Goal: Information Seeking & Learning: Check status

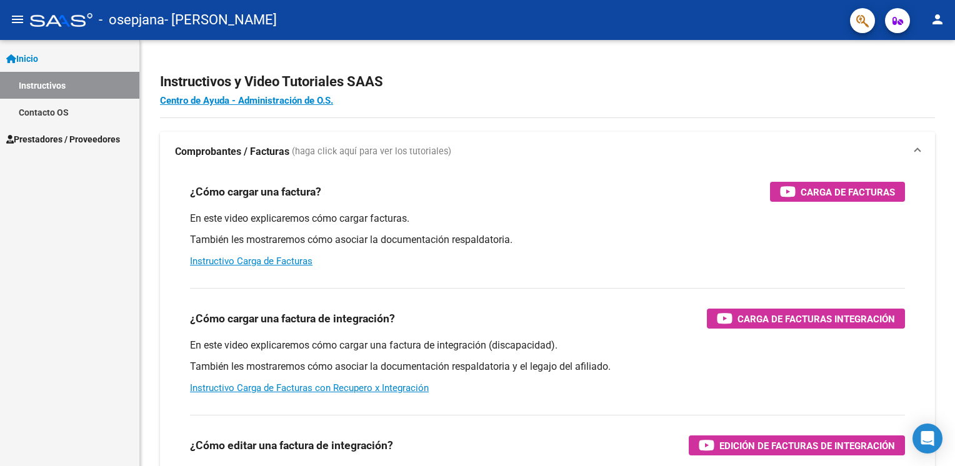
click at [70, 58] on link "Inicio" at bounding box center [69, 58] width 139 height 27
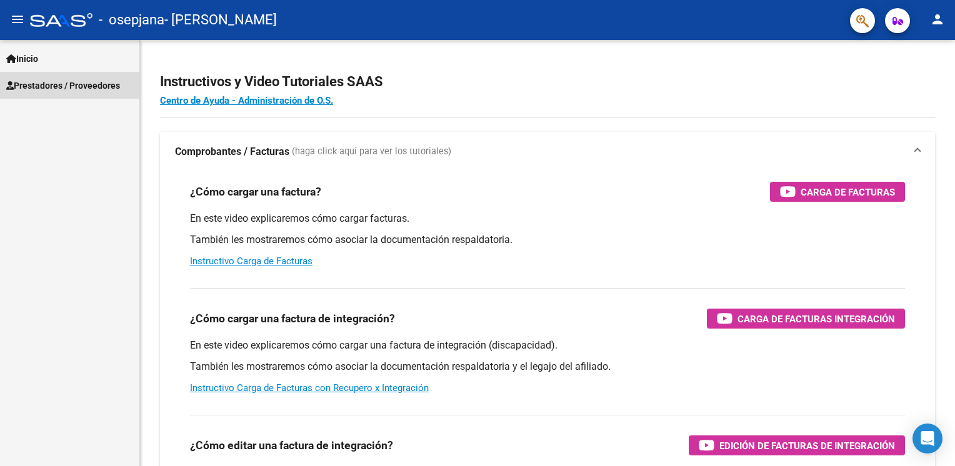
click at [72, 89] on span "Prestadores / Proveedores" at bounding box center [63, 86] width 114 height 14
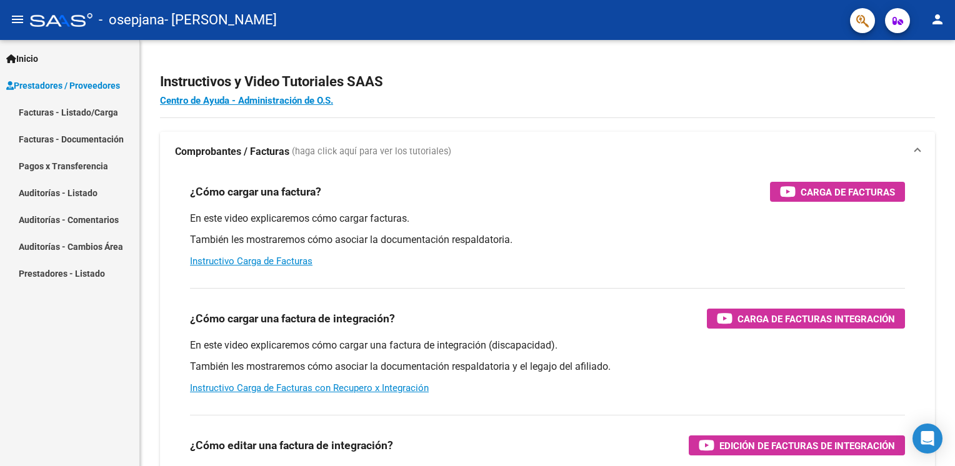
click at [103, 167] on link "Pagos x Transferencia" at bounding box center [69, 165] width 139 height 27
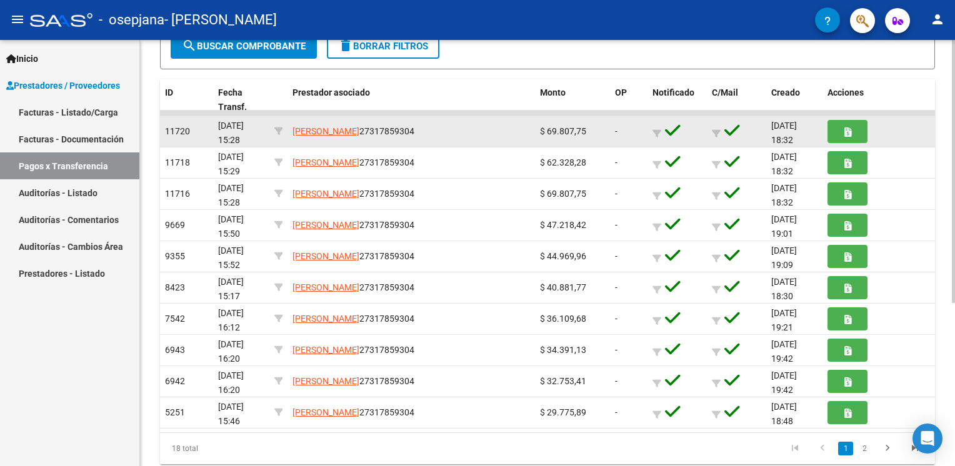
scroll to position [250, 0]
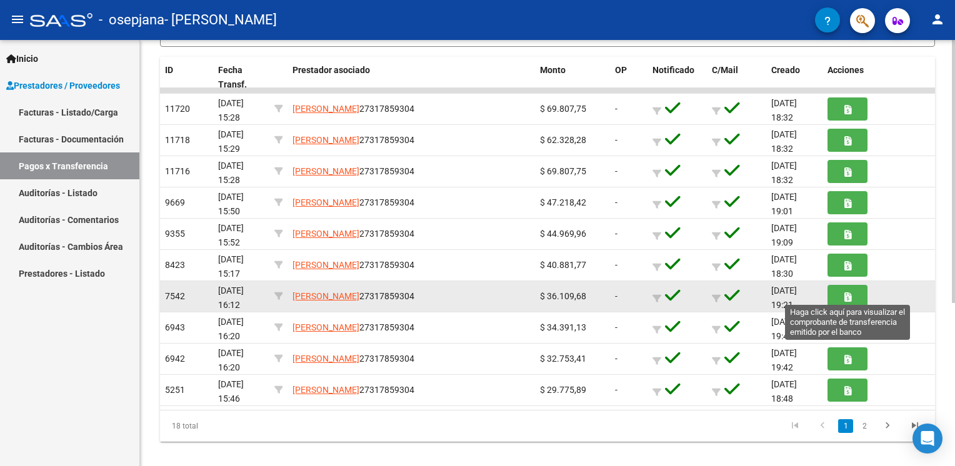
click at [851, 291] on button "button" at bounding box center [847, 296] width 40 height 23
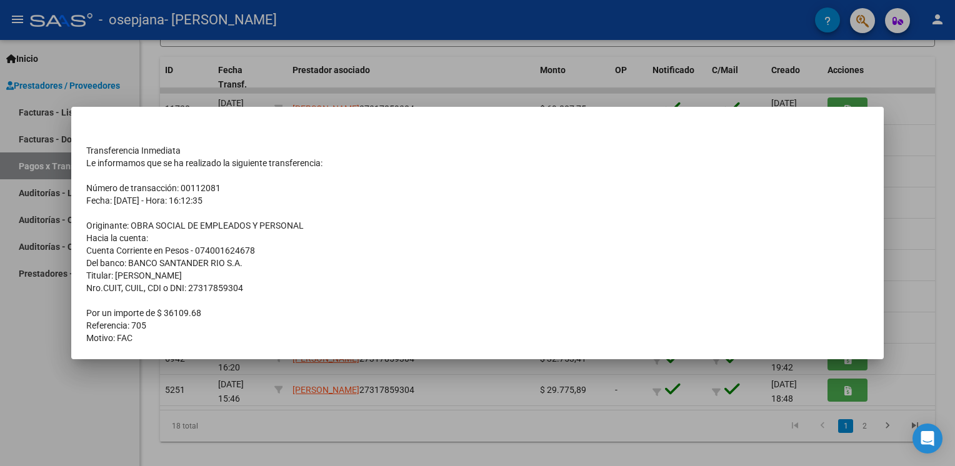
click at [497, 402] on div at bounding box center [477, 233] width 955 height 466
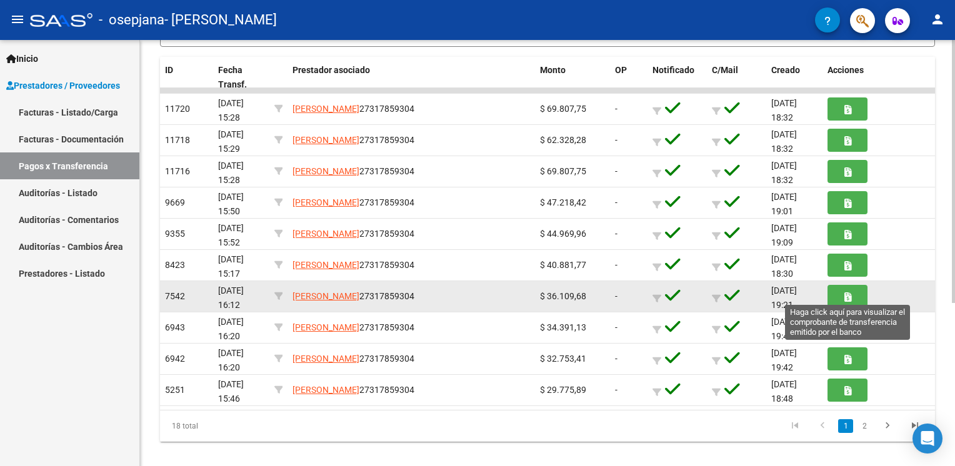
click at [848, 287] on button "button" at bounding box center [847, 296] width 40 height 23
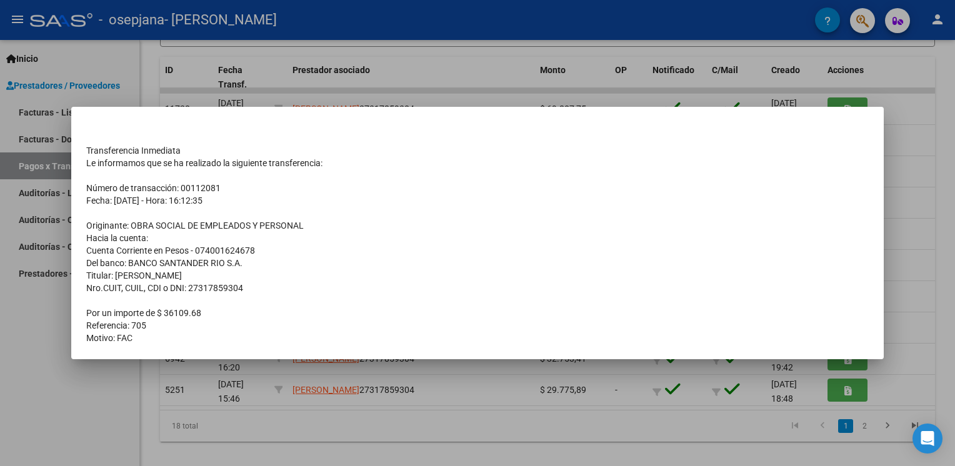
click at [830, 167] on td "Le informamos que se ha realizado la siguiente transferencia:" at bounding box center [477, 163] width 782 height 12
click at [688, 264] on td "Del banco: BANCO SANTANDER RIO S.A." at bounding box center [477, 263] width 782 height 12
click at [903, 224] on div at bounding box center [477, 233] width 955 height 466
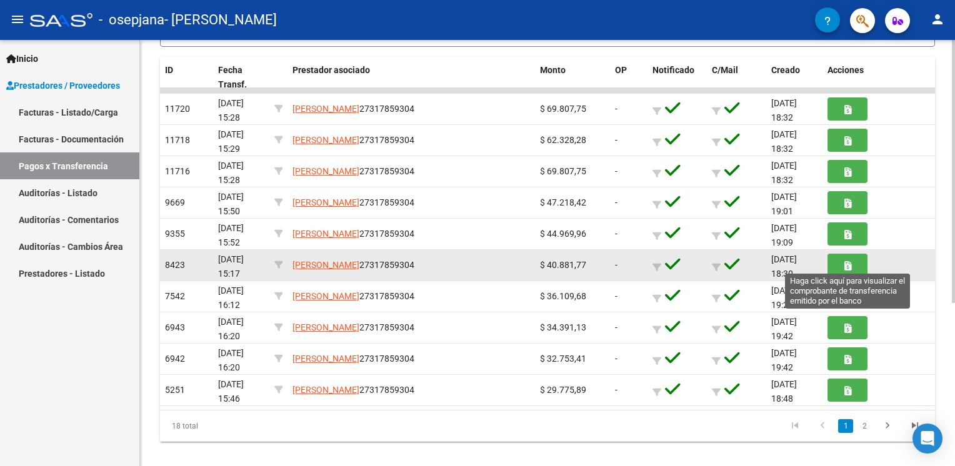
click at [846, 267] on icon "button" at bounding box center [847, 265] width 7 height 9
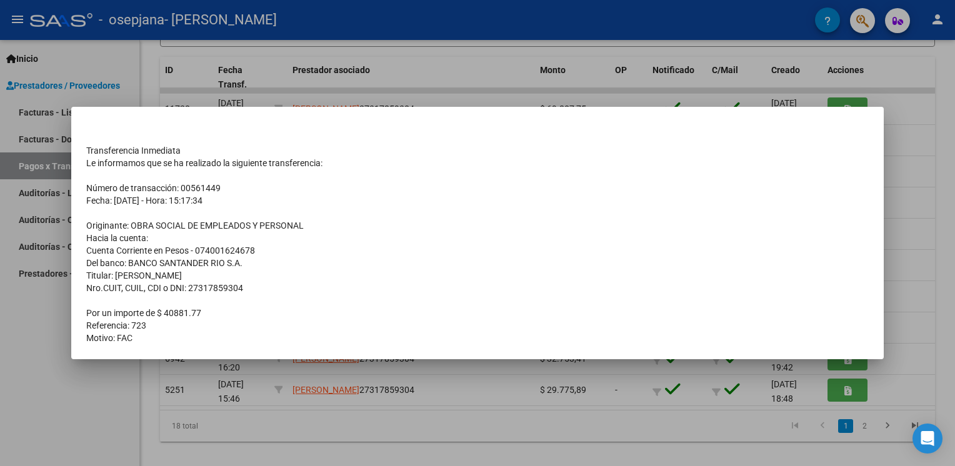
click at [927, 219] on div at bounding box center [477, 233] width 955 height 466
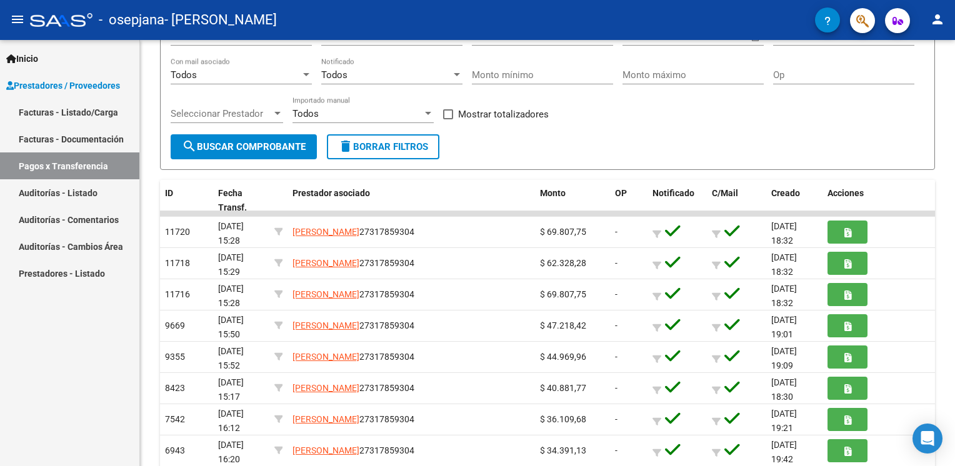
scroll to position [125, 0]
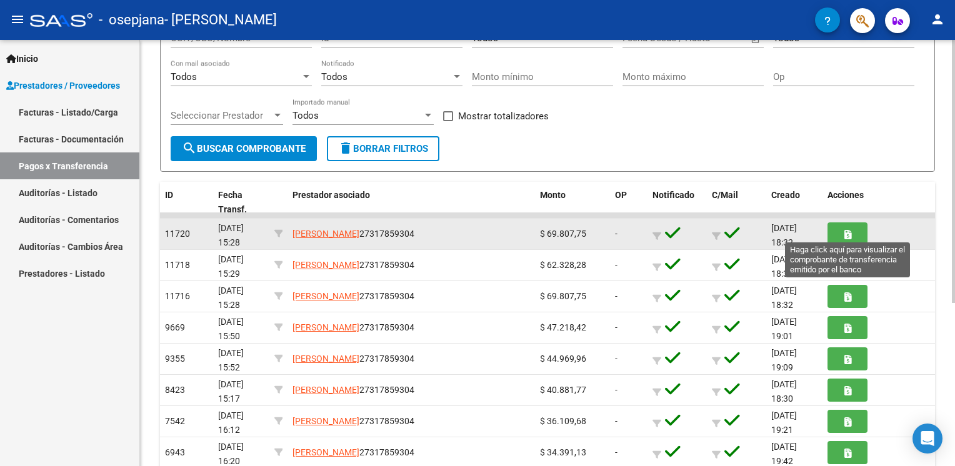
click at [848, 232] on icon "button" at bounding box center [847, 234] width 7 height 9
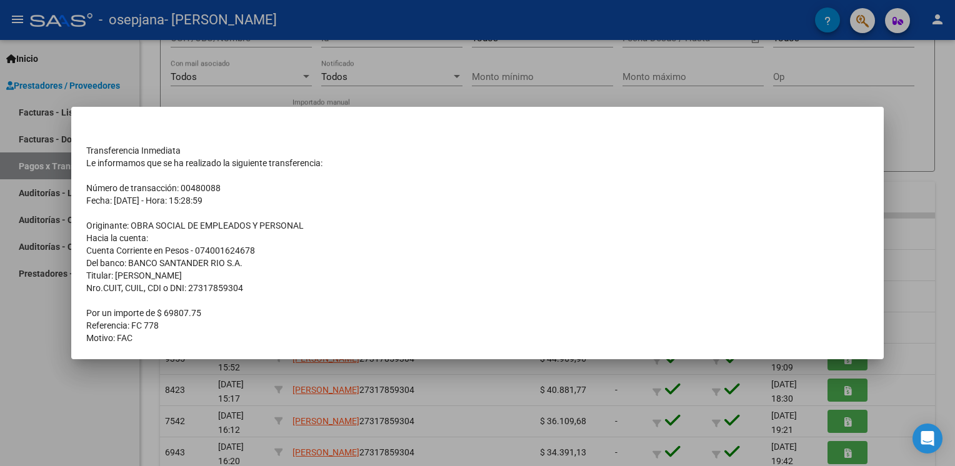
click at [916, 212] on div at bounding box center [477, 233] width 955 height 466
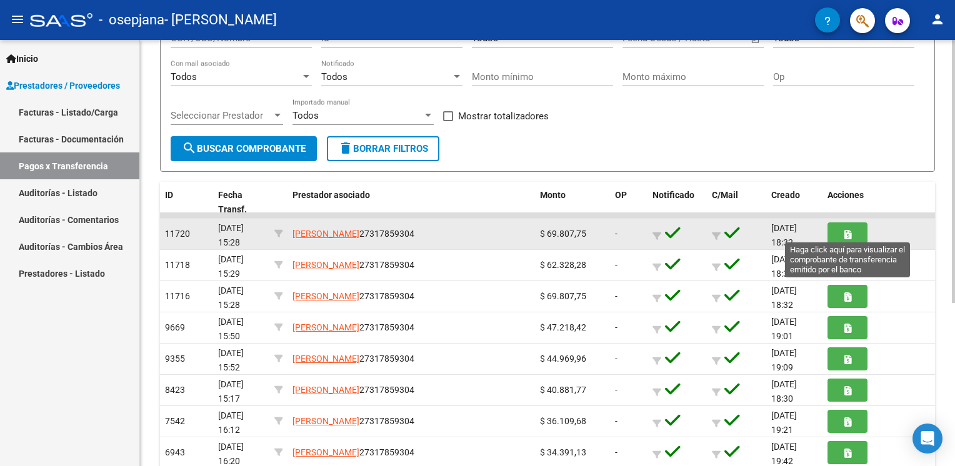
click at [850, 227] on button "button" at bounding box center [847, 233] width 40 height 23
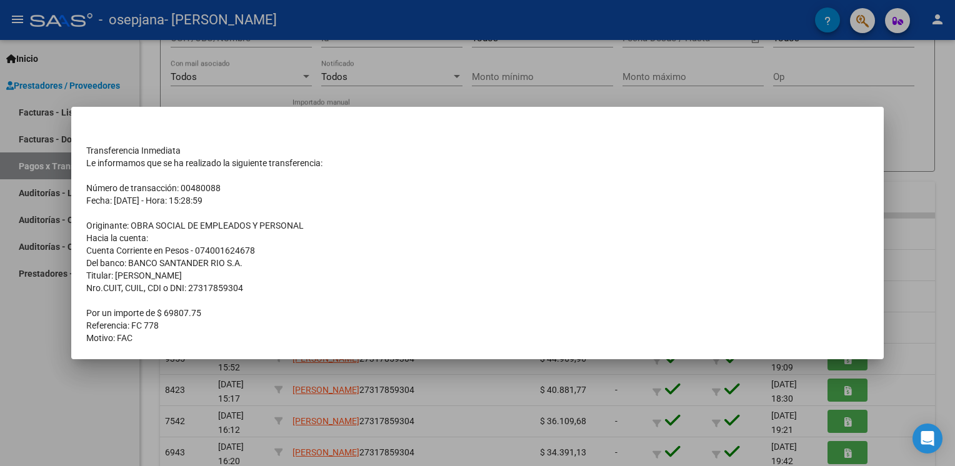
click at [470, 219] on td "Originante: OBRA SOCIAL DE EMPLEADOS Y PERSONAL" at bounding box center [477, 225] width 782 height 12
click at [921, 138] on div at bounding box center [477, 233] width 955 height 466
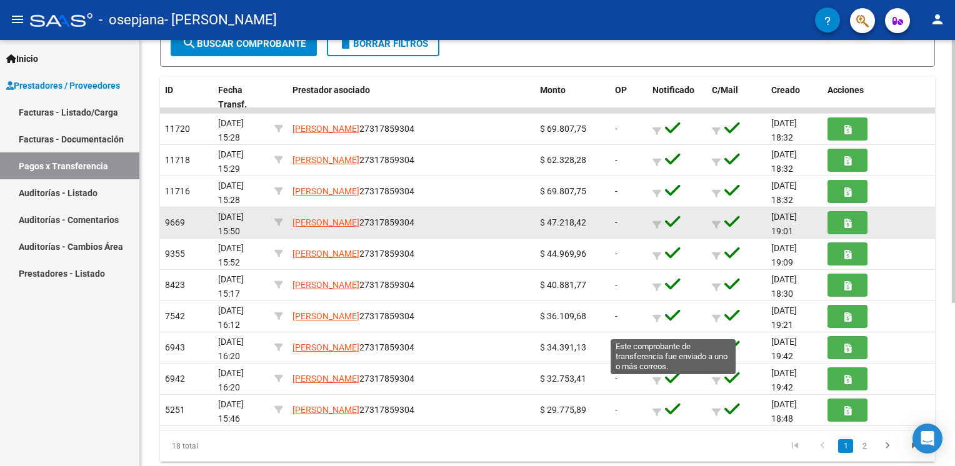
scroll to position [250, 0]
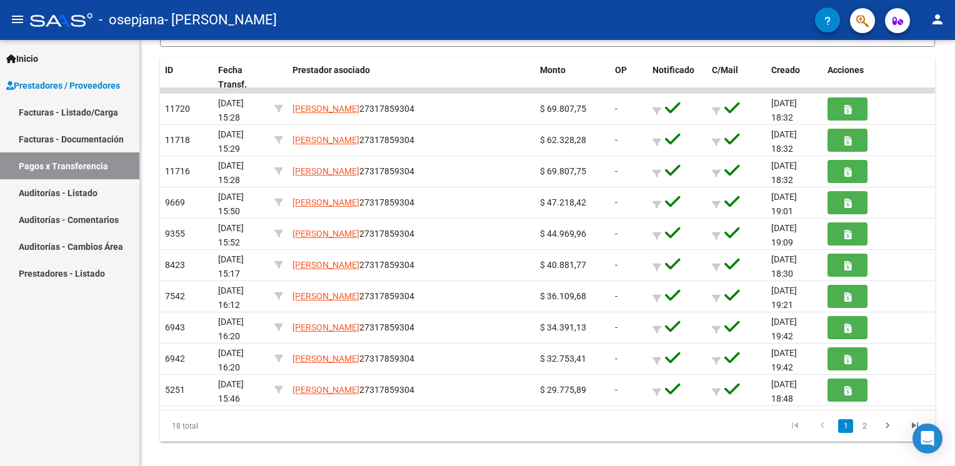
click at [101, 88] on span "Prestadores / Proveedores" at bounding box center [63, 86] width 114 height 14
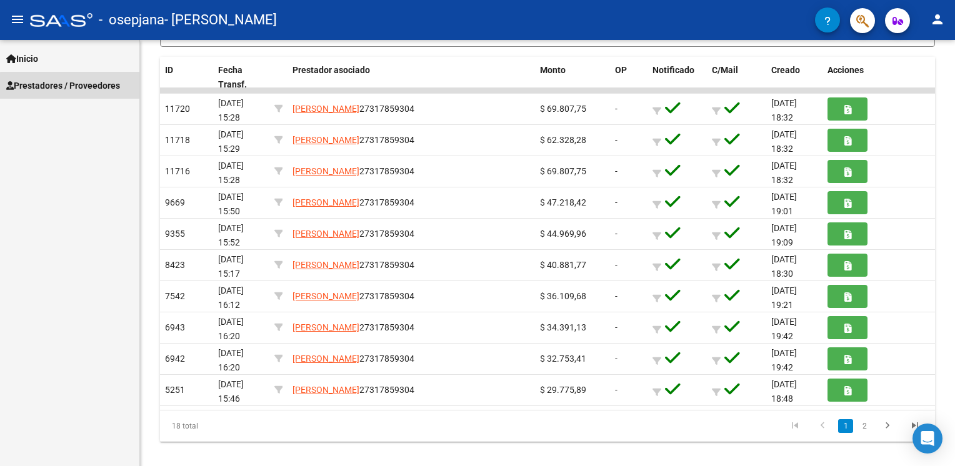
click at [101, 88] on span "Prestadores / Proveedores" at bounding box center [63, 86] width 114 height 14
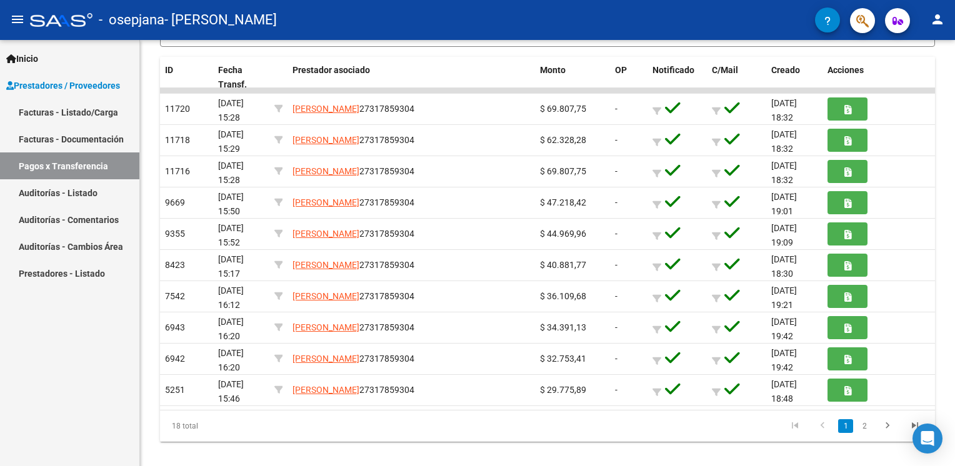
click at [81, 111] on link "Facturas - Listado/Carga" at bounding box center [69, 112] width 139 height 27
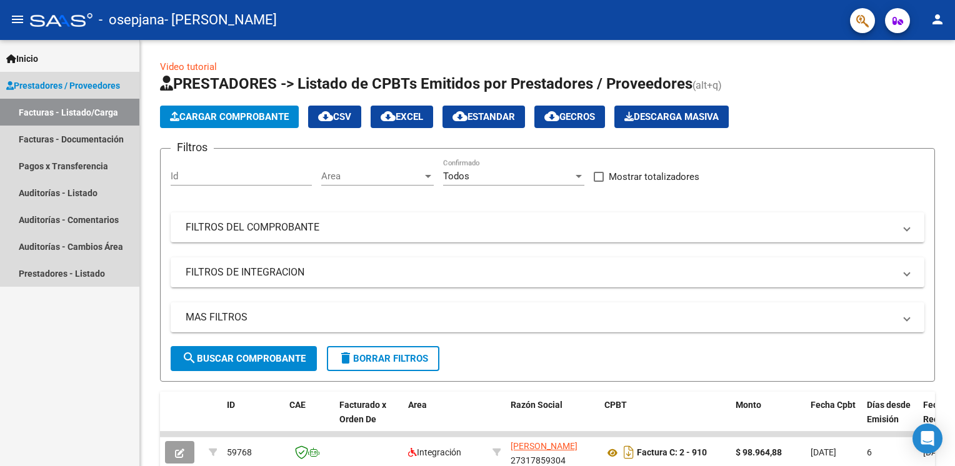
click at [81, 111] on link "Facturas - Listado/Carga" at bounding box center [69, 112] width 139 height 27
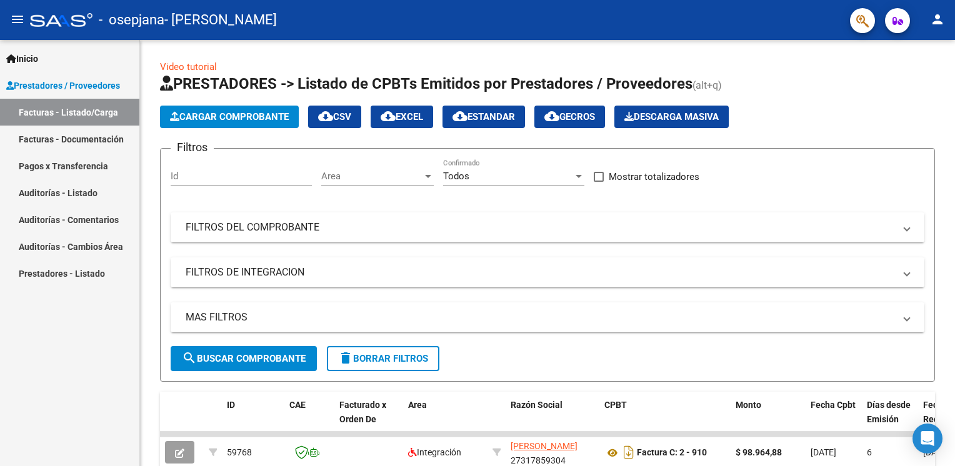
click at [76, 79] on span "Prestadores / Proveedores" at bounding box center [63, 86] width 114 height 14
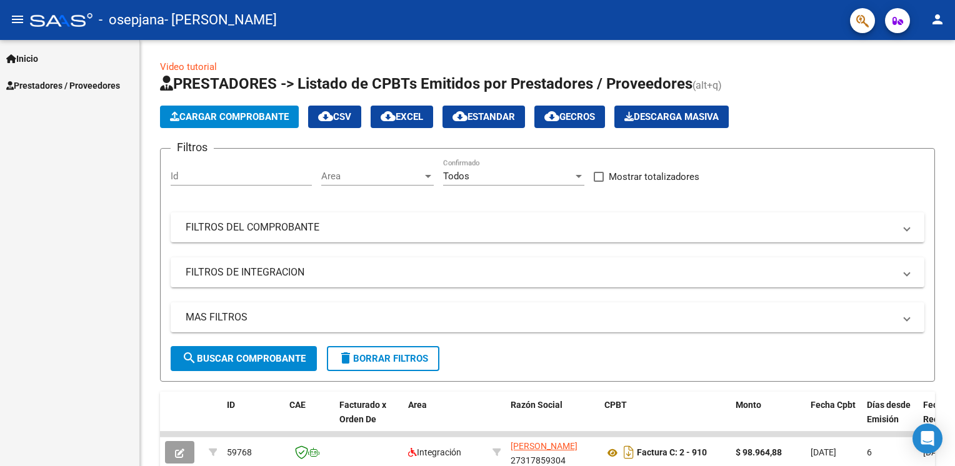
click at [76, 79] on span "Prestadores / Proveedores" at bounding box center [63, 86] width 114 height 14
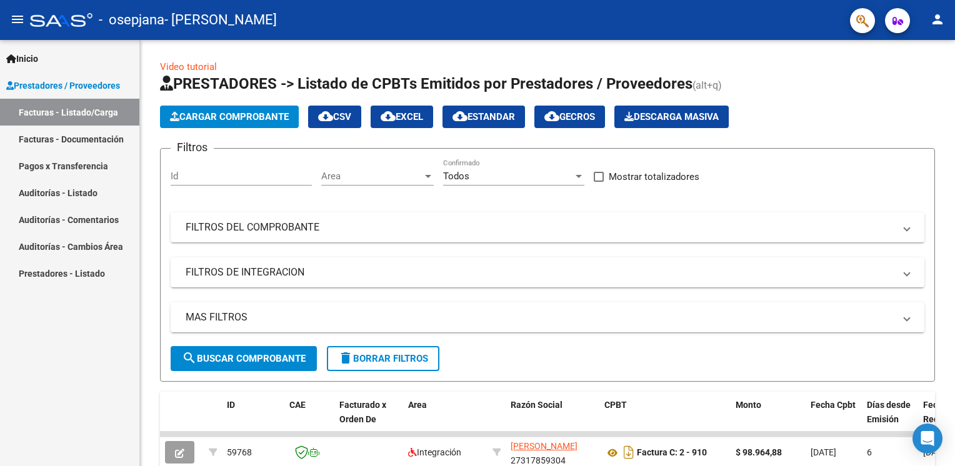
click at [113, 171] on link "Pagos x Transferencia" at bounding box center [69, 165] width 139 height 27
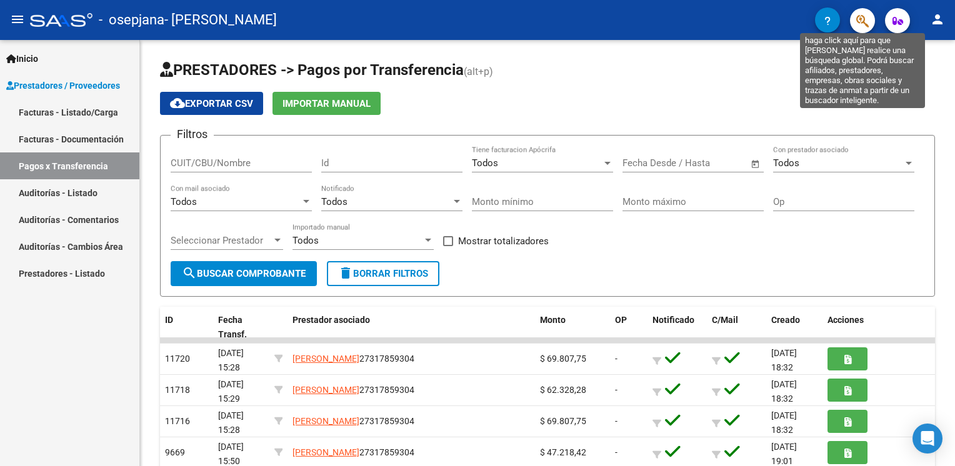
click at [859, 18] on icon "button" at bounding box center [862, 21] width 12 height 14
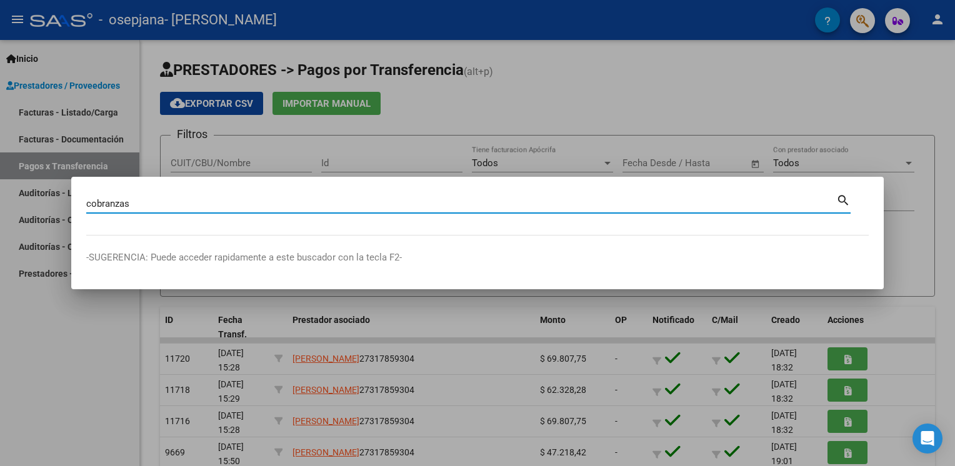
type input "cobranzas"
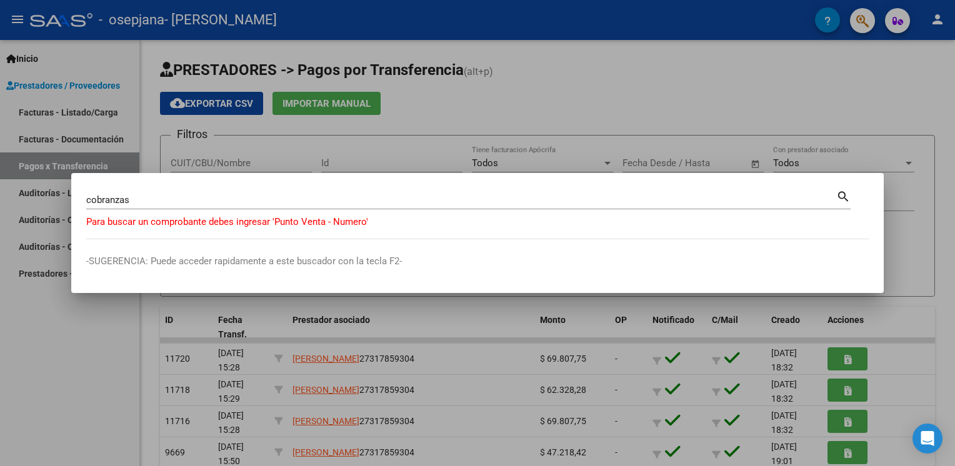
click at [940, 96] on div at bounding box center [477, 233] width 955 height 466
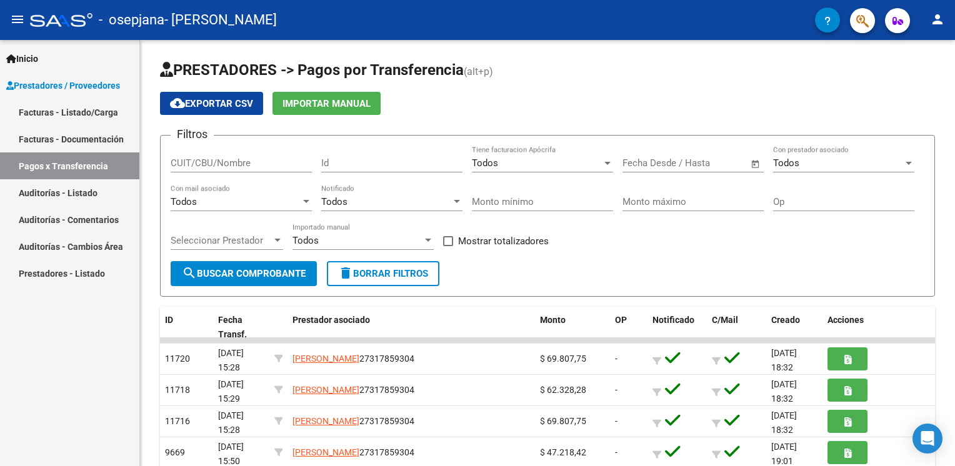
click at [890, 18] on button "button" at bounding box center [897, 20] width 25 height 25
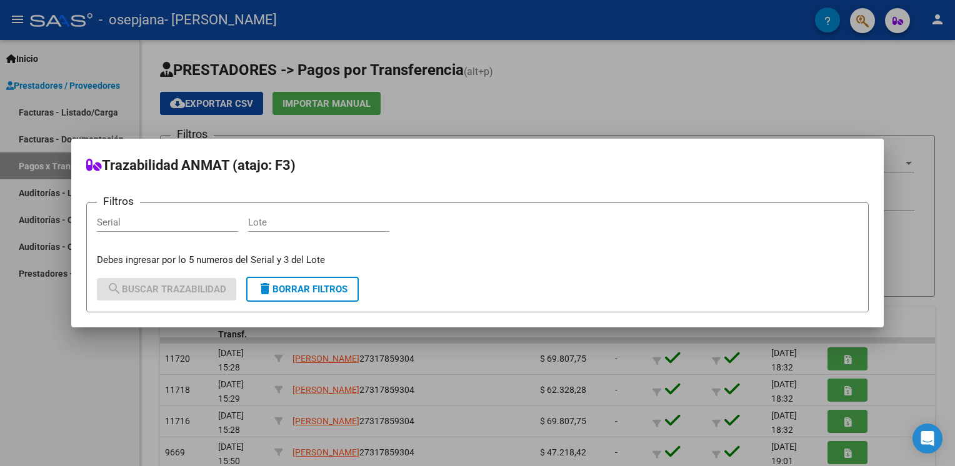
click at [890, 18] on div at bounding box center [477, 233] width 955 height 466
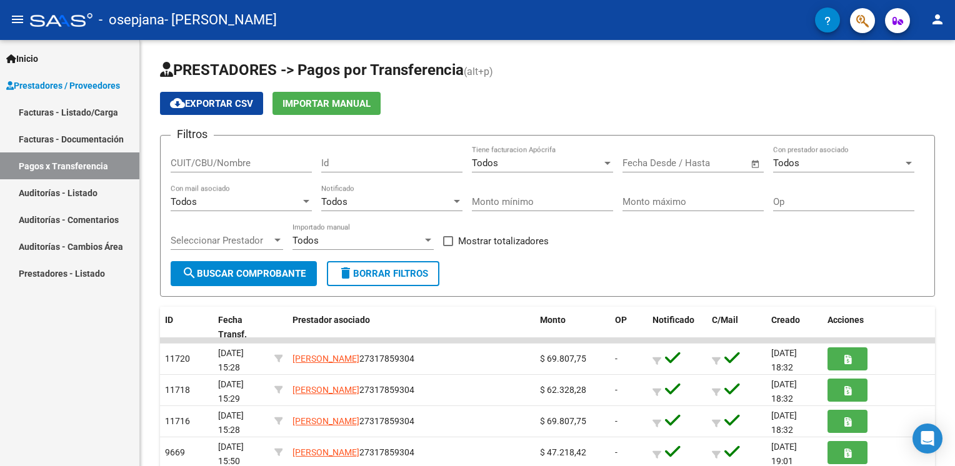
click at [80, 134] on link "Facturas - Documentación" at bounding box center [69, 139] width 139 height 27
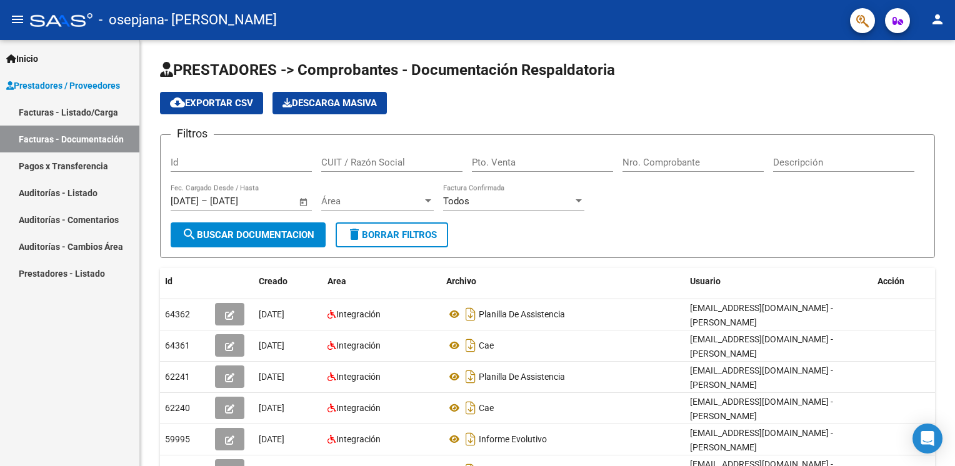
click at [100, 172] on link "Pagos x Transferencia" at bounding box center [69, 165] width 139 height 27
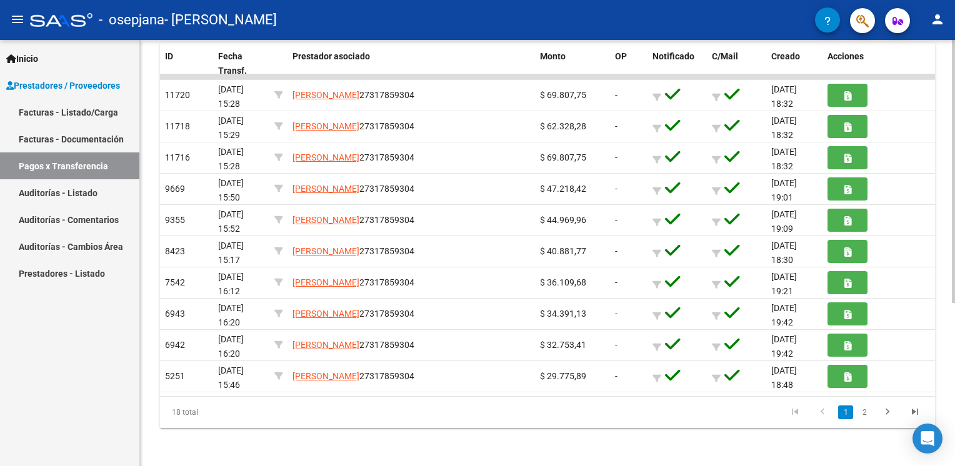
scroll to position [14, 0]
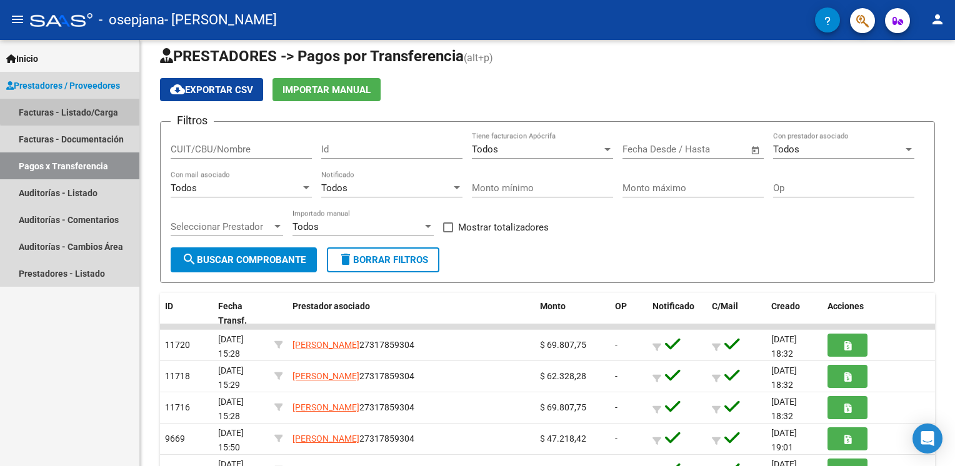
click at [89, 101] on link "Facturas - Listado/Carga" at bounding box center [69, 112] width 139 height 27
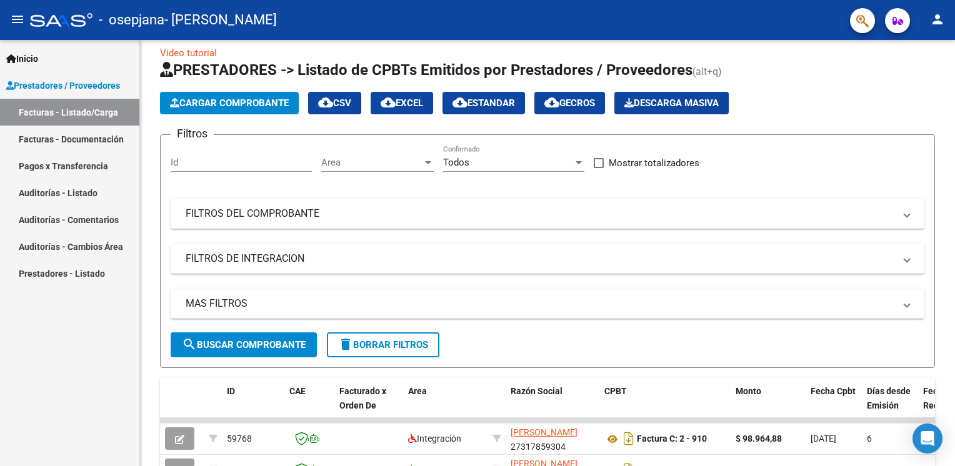
click at [116, 81] on span "Prestadores / Proveedores" at bounding box center [63, 86] width 114 height 14
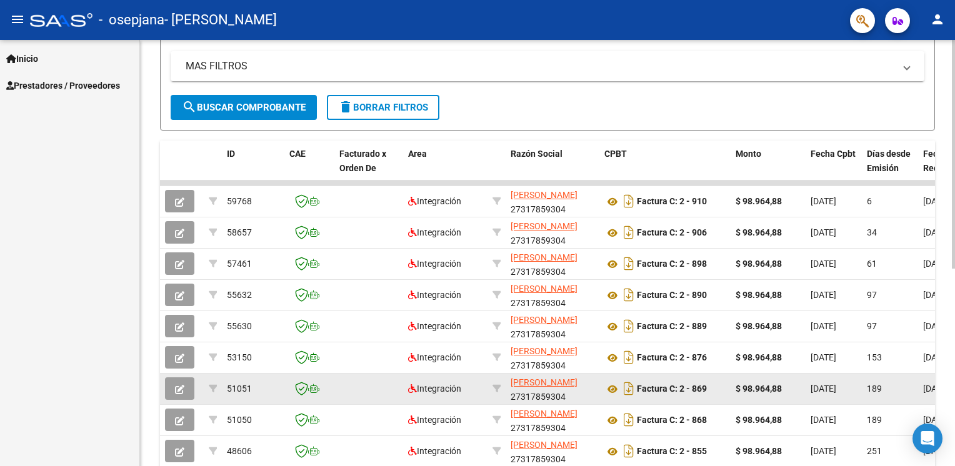
scroll to position [117, 0]
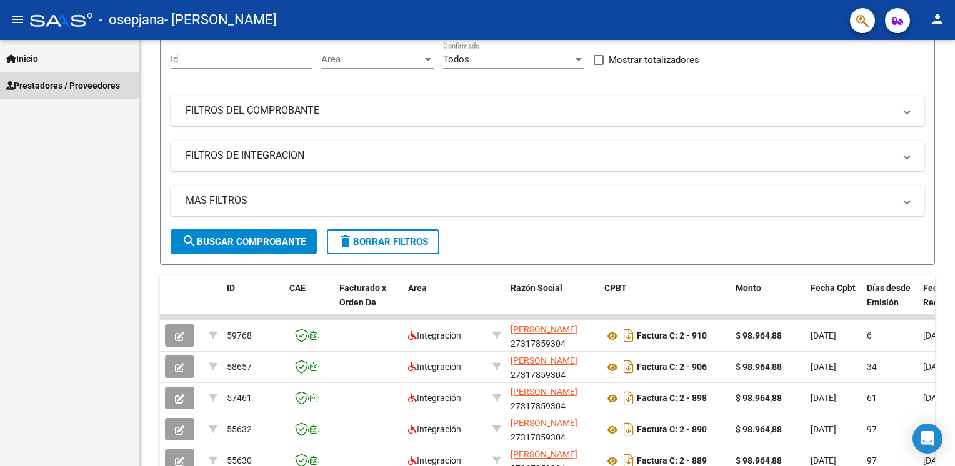
click at [72, 84] on span "Prestadores / Proveedores" at bounding box center [63, 86] width 114 height 14
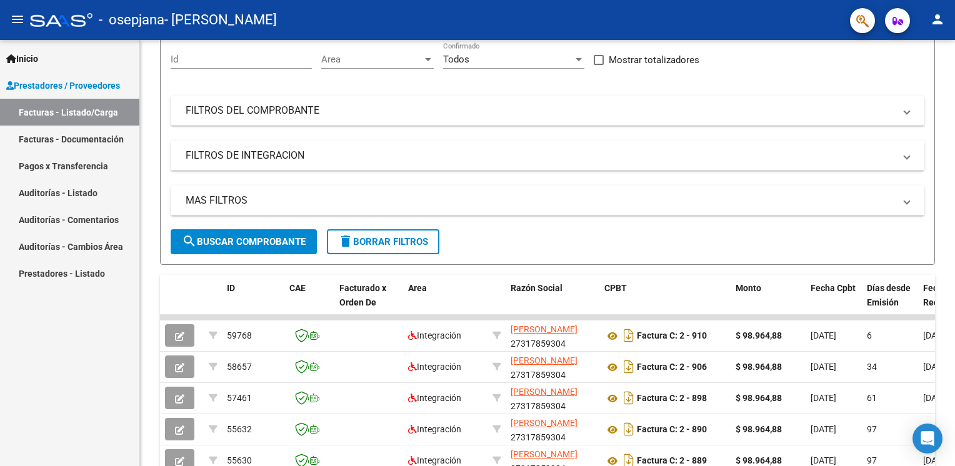
click at [77, 171] on link "Pagos x Transferencia" at bounding box center [69, 165] width 139 height 27
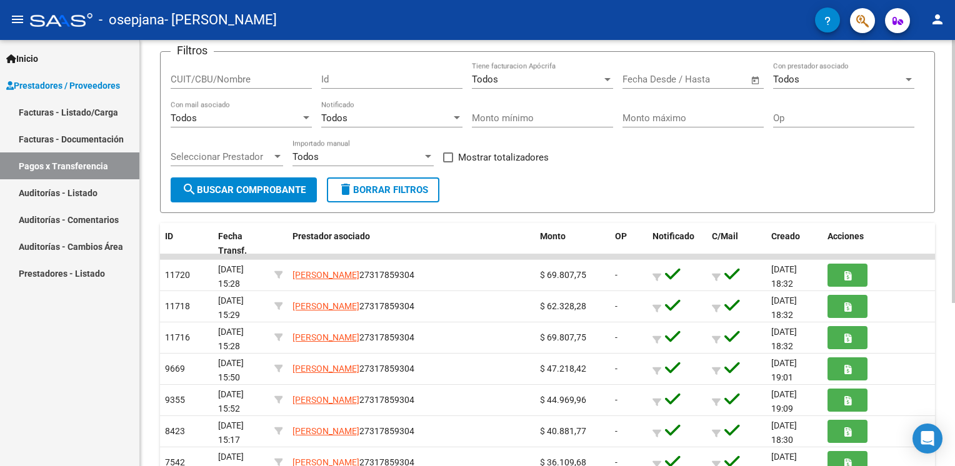
scroll to position [250, 0]
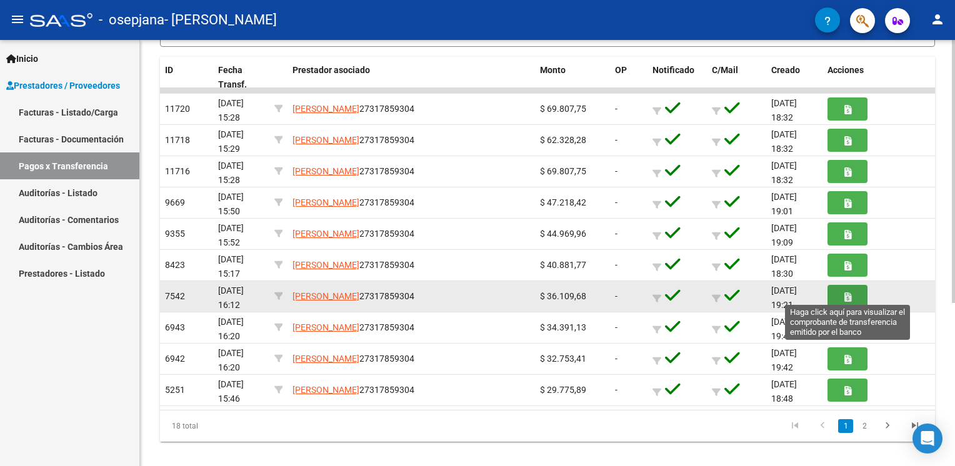
click at [851, 294] on button "button" at bounding box center [847, 296] width 40 height 23
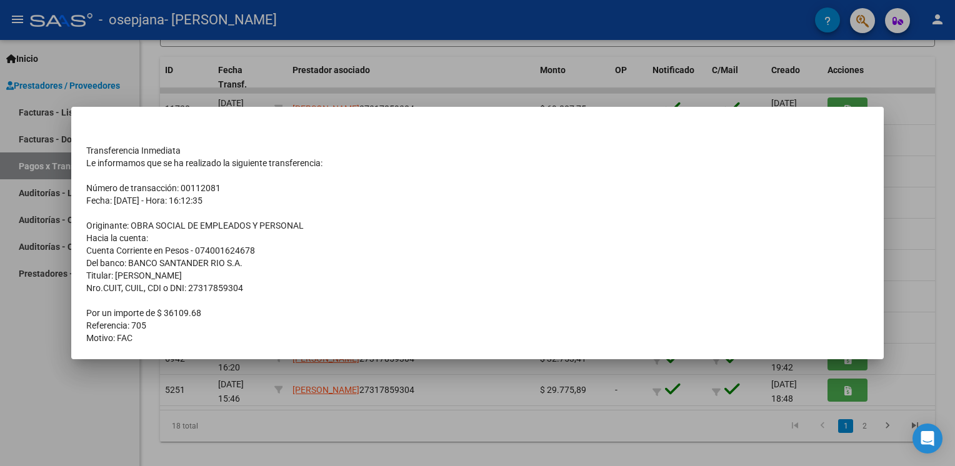
click at [912, 190] on div at bounding box center [477, 233] width 955 height 466
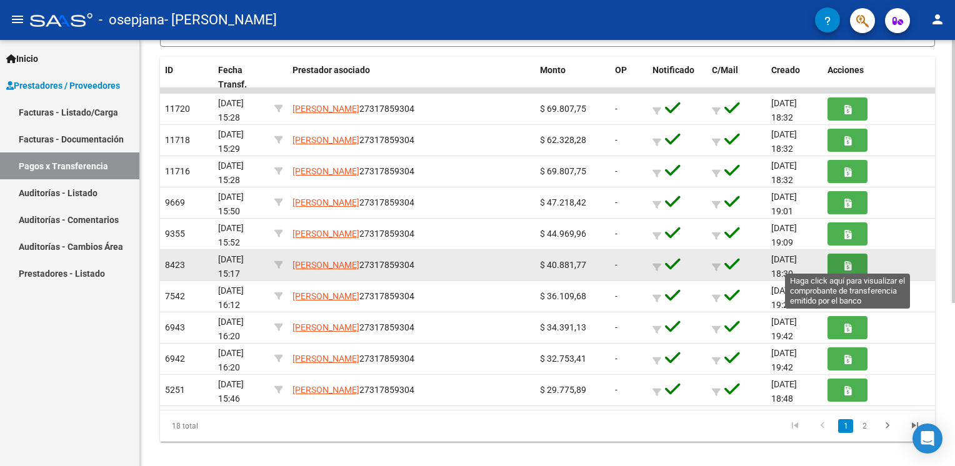
click at [853, 265] on button "button" at bounding box center [847, 265] width 40 height 23
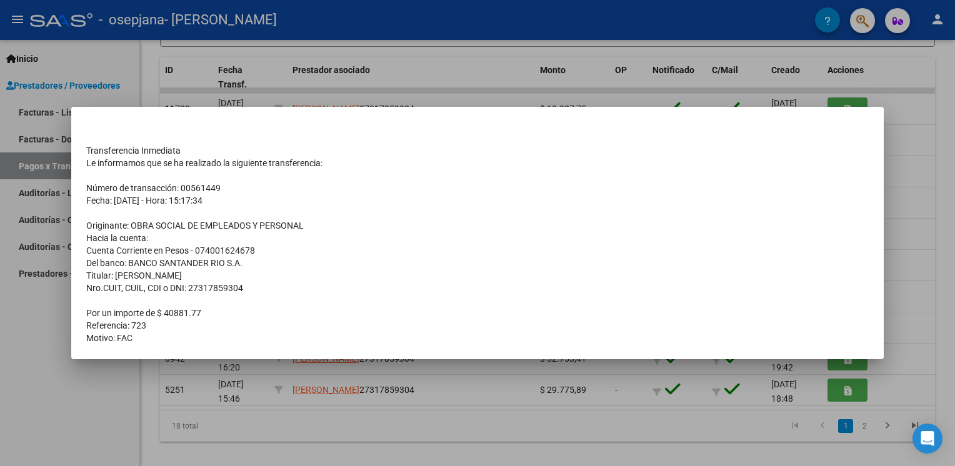
click at [922, 273] on div at bounding box center [477, 233] width 955 height 466
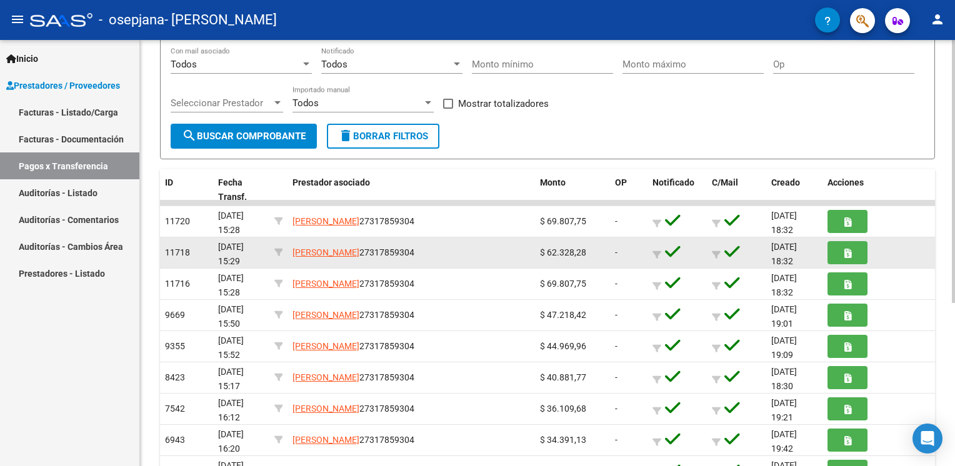
scroll to position [264, 0]
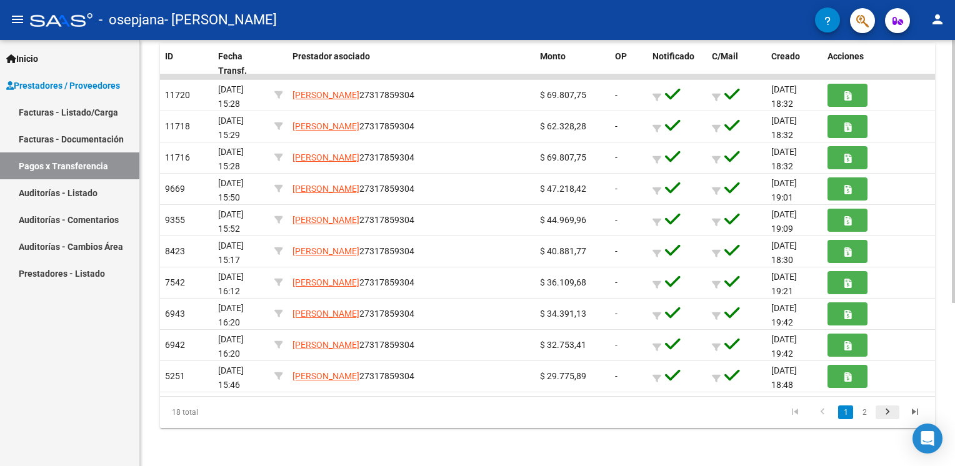
click at [887, 409] on icon "go to next page" at bounding box center [887, 413] width 16 height 15
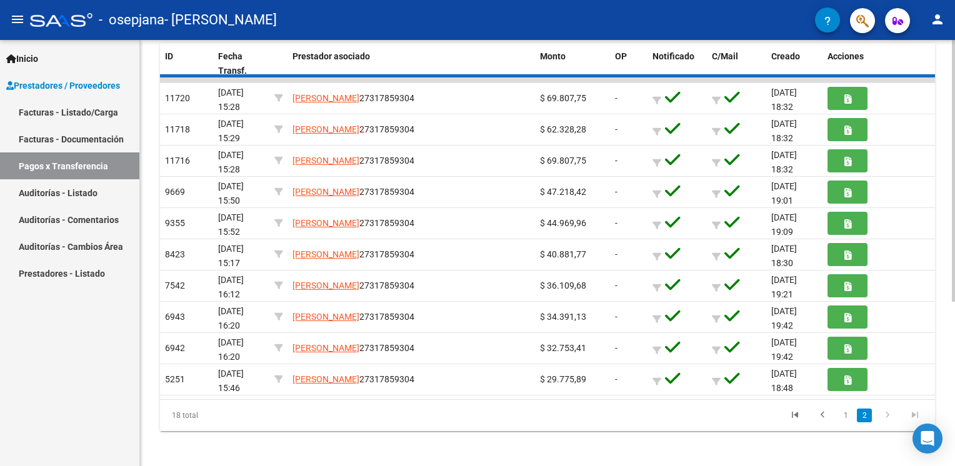
scroll to position [201, 0]
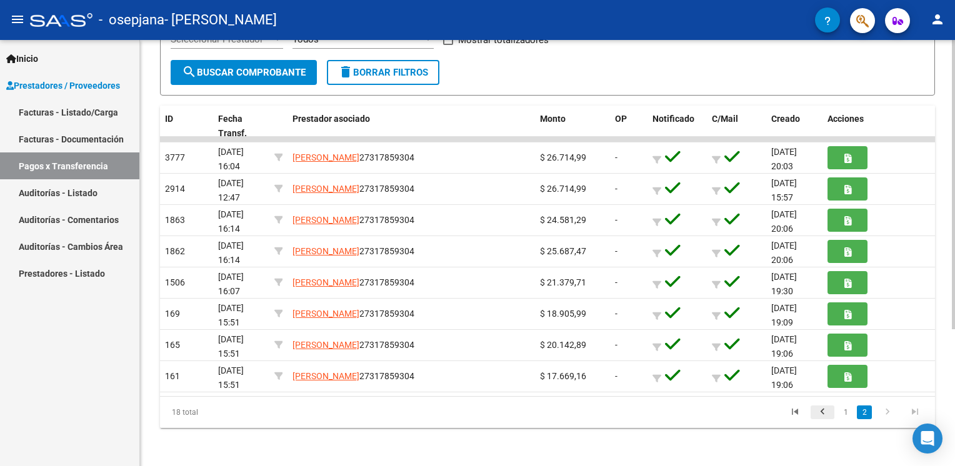
click at [827, 411] on icon "go to previous page" at bounding box center [822, 413] width 16 height 15
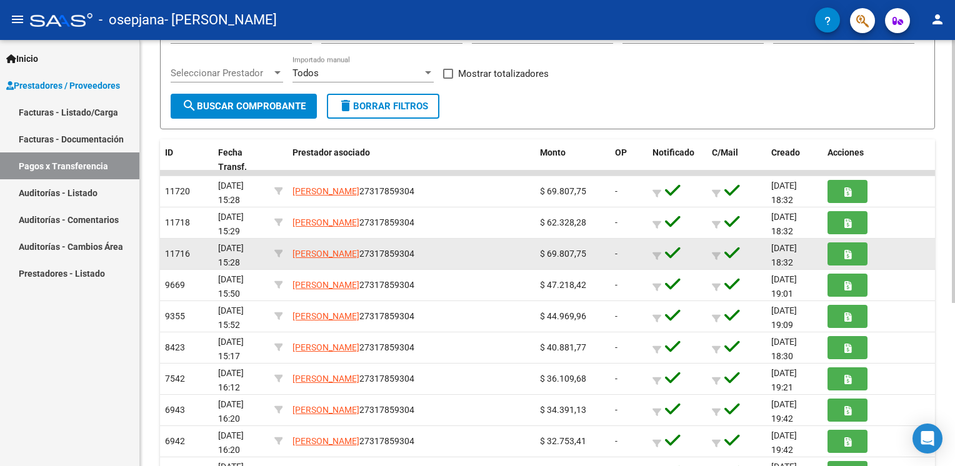
scroll to position [139, 0]
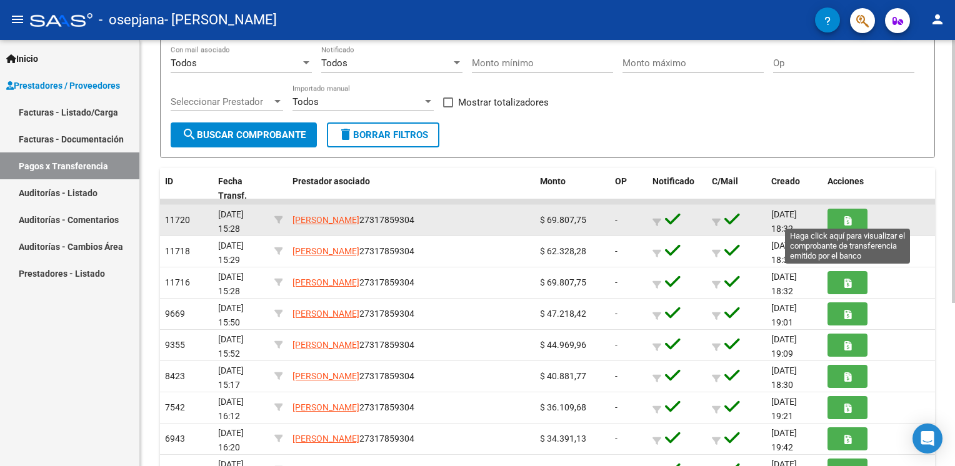
click at [849, 219] on icon "button" at bounding box center [847, 220] width 7 height 9
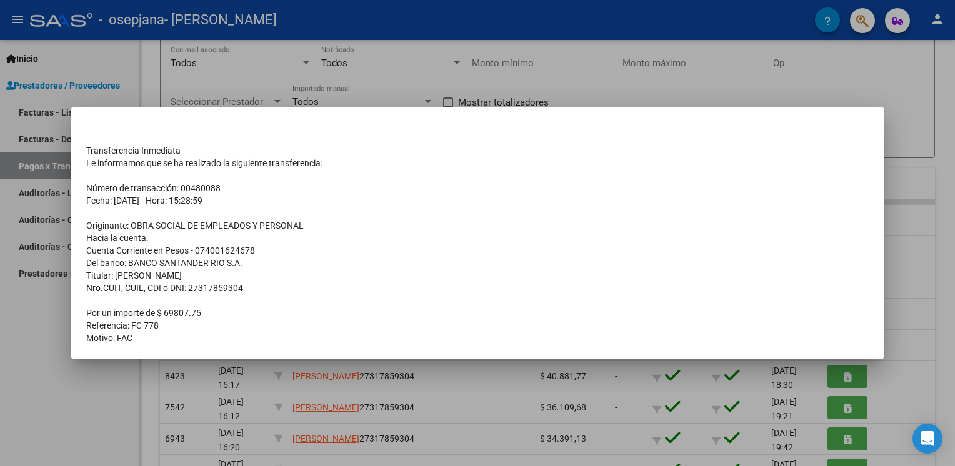
click at [925, 217] on div at bounding box center [477, 233] width 955 height 466
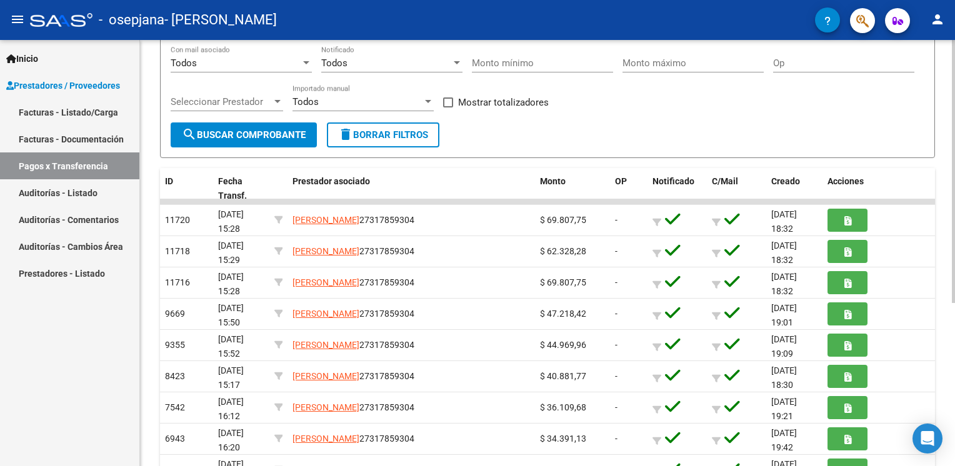
click at [660, 115] on div "Filtros CUIT/CBU/Nombre Id Todos Tiene facturacion Apócrifa Fecha inicio – Fech…" at bounding box center [547, 65] width 753 height 116
